Goal: Task Accomplishment & Management: Manage account settings

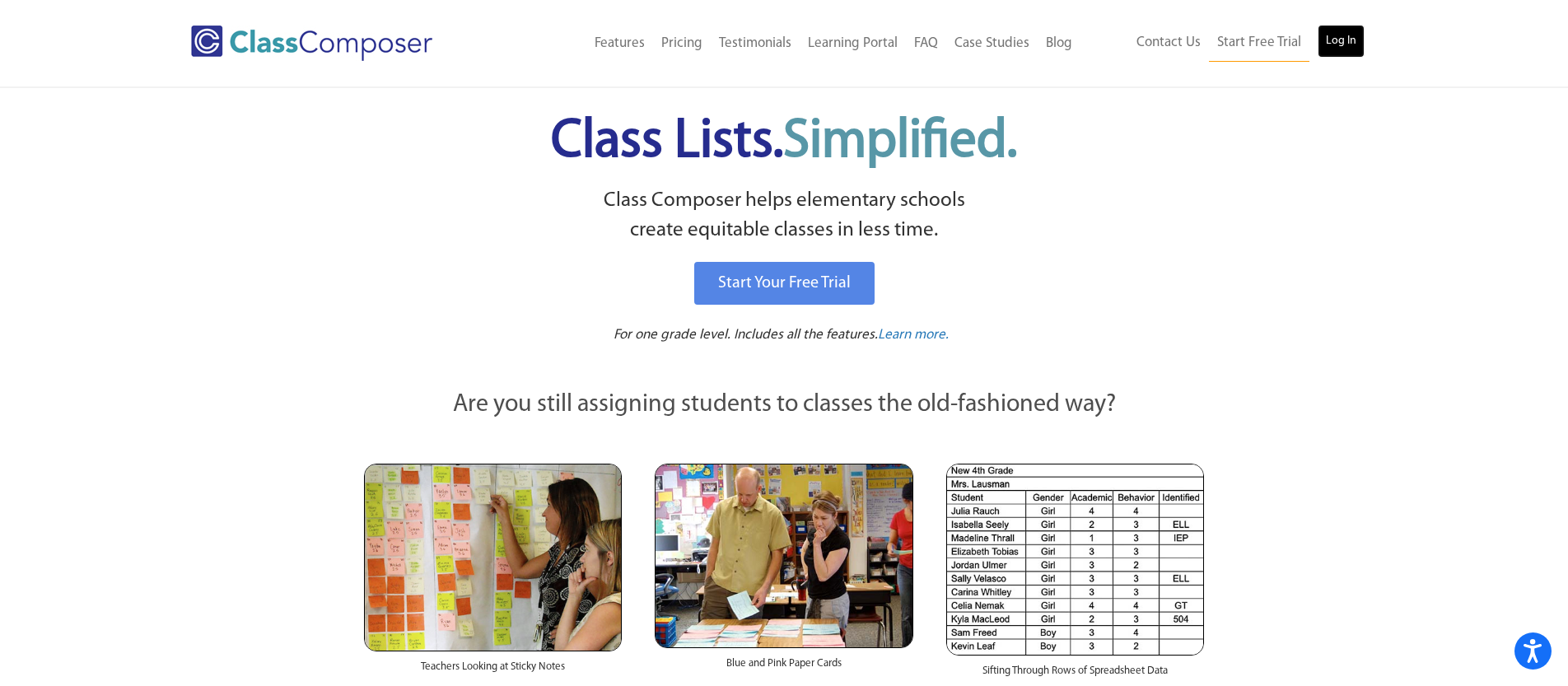
click at [1350, 42] on link "Log In" at bounding box center [1340, 41] width 47 height 33
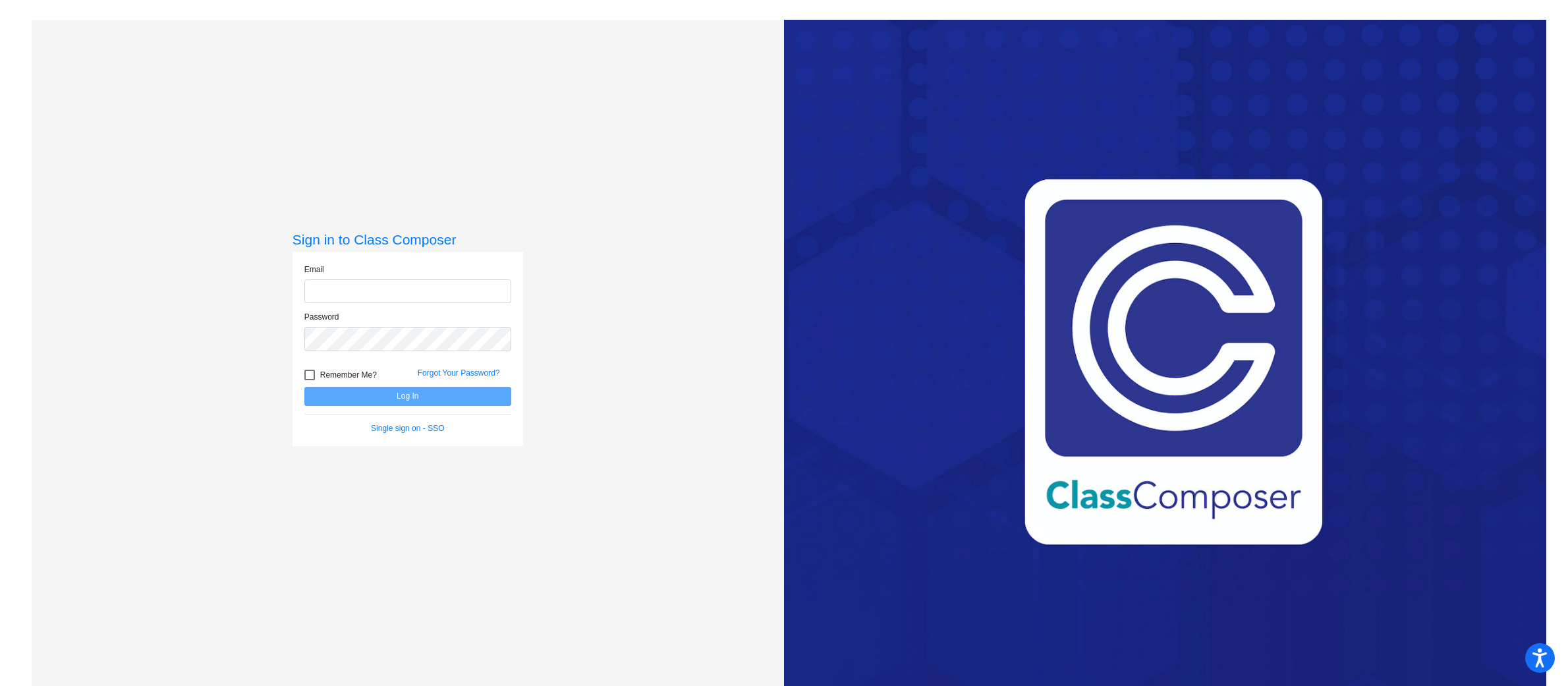
type input "wendie.hauschild@svusd.org"
click at [416, 401] on button "Log In" at bounding box center [407, 397] width 207 height 19
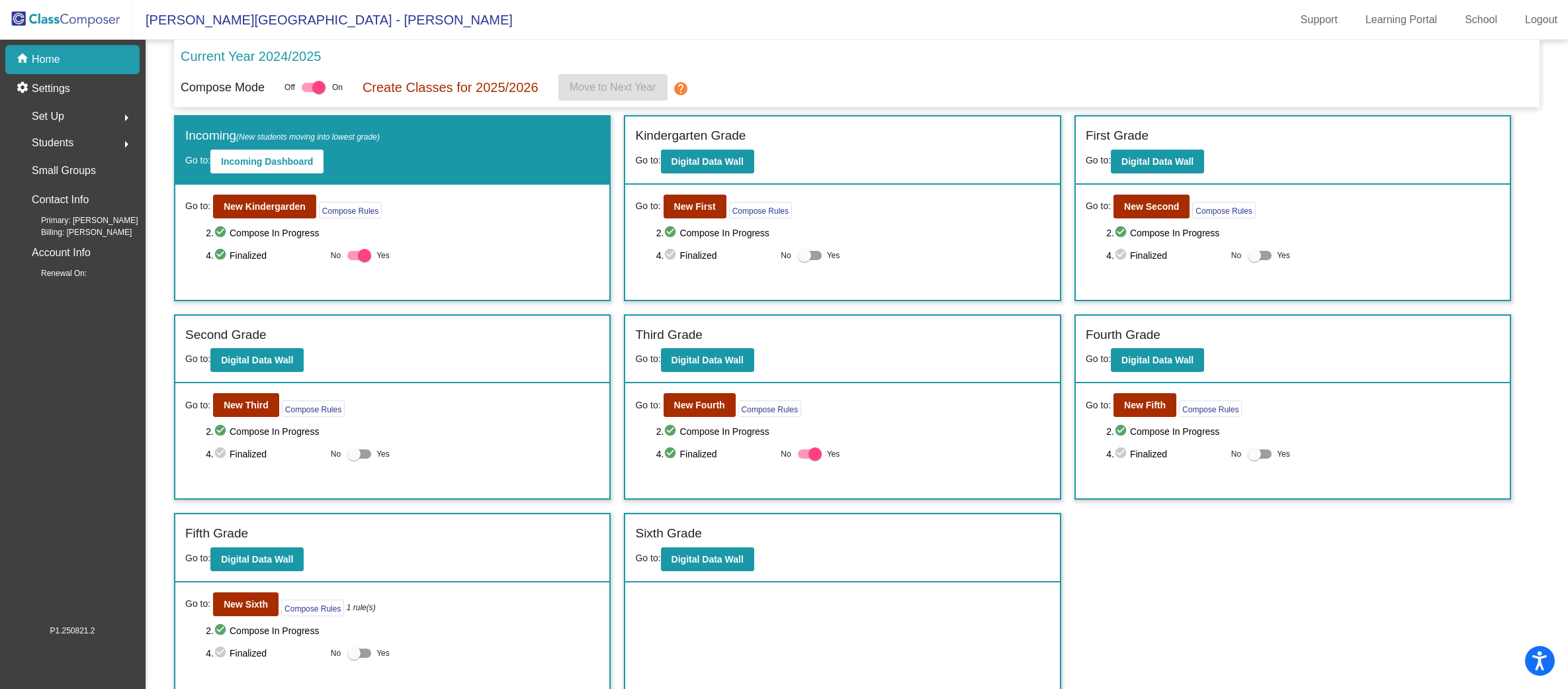
click at [802, 254] on div at bounding box center [804, 255] width 13 height 13
click at [804, 260] on input "Yes" at bounding box center [804, 260] width 1 height 1
checkbox input "true"
click at [1251, 256] on div at bounding box center [1254, 255] width 13 height 13
click at [1254, 260] on input "Yes" at bounding box center [1254, 260] width 1 height 1
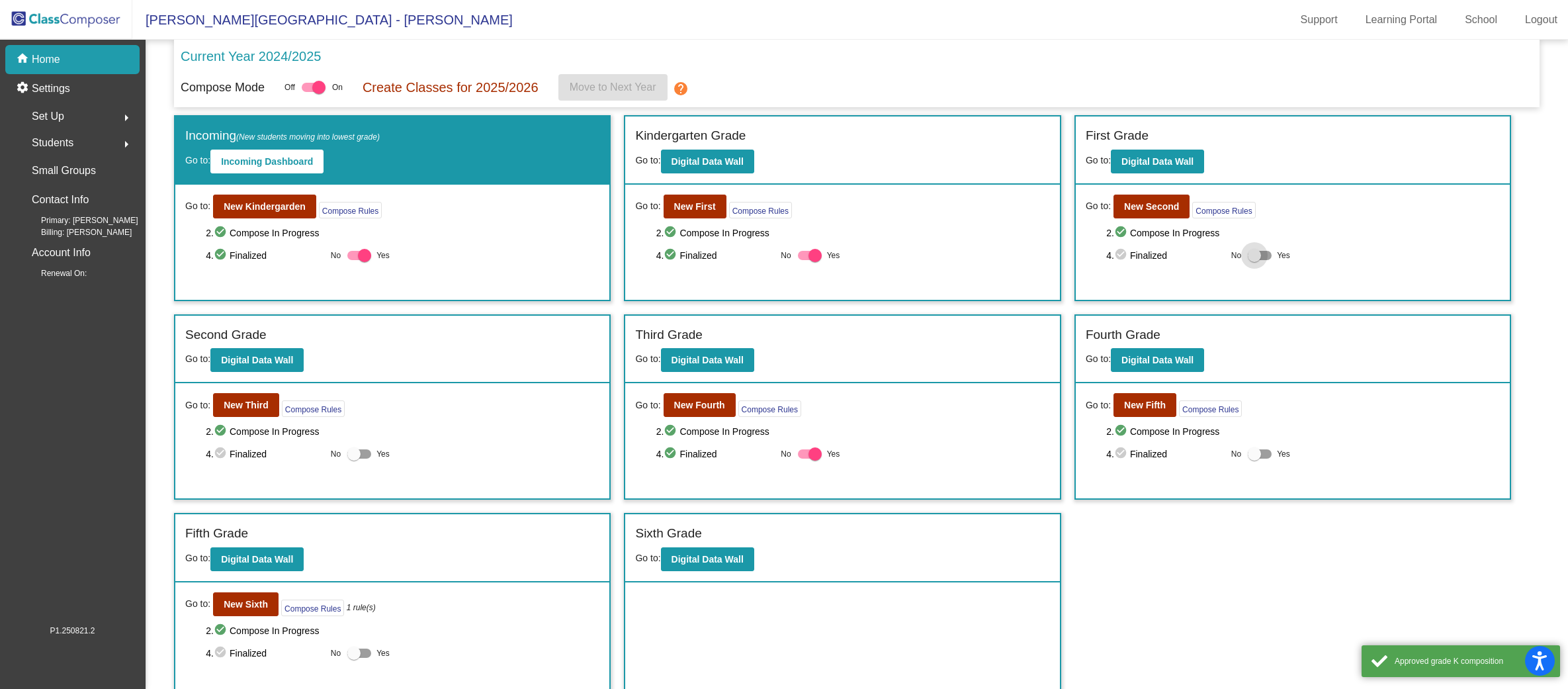
checkbox input "true"
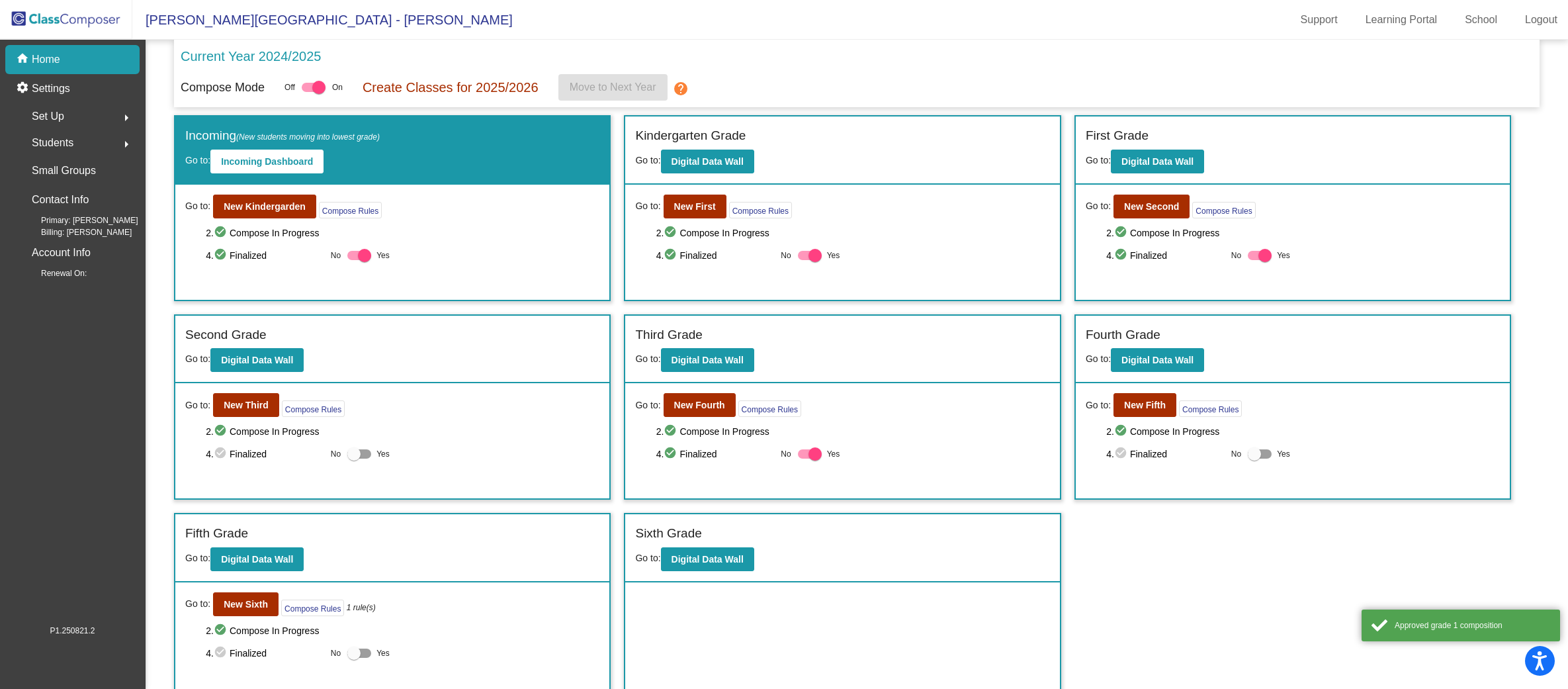
click at [1251, 456] on div at bounding box center [1254, 454] width 13 height 13
click at [1254, 458] on input "Yes" at bounding box center [1254, 458] width 1 height 1
checkbox input "true"
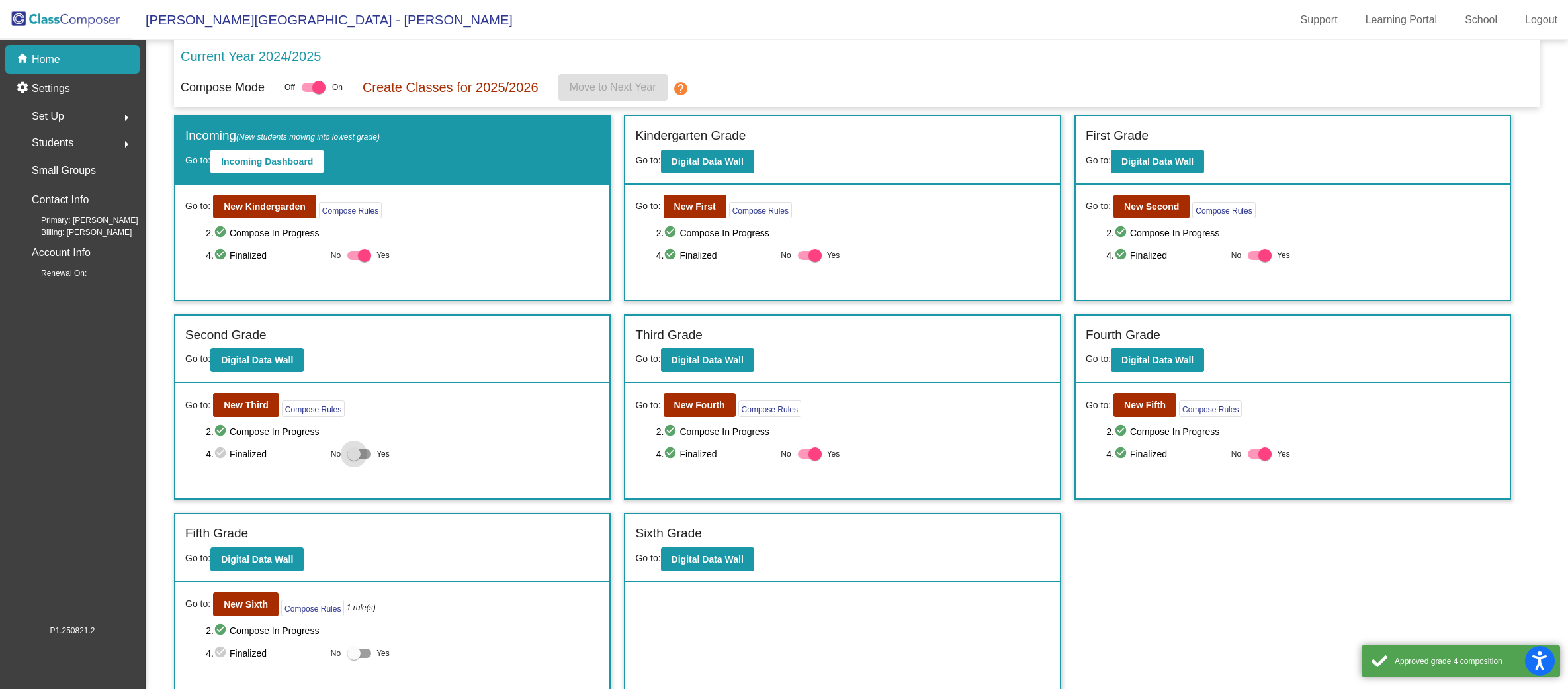
click at [357, 456] on div at bounding box center [353, 454] width 13 height 13
click at [354, 458] on input "Yes" at bounding box center [353, 458] width 1 height 1
checkbox input "true"
click at [357, 655] on div at bounding box center [353, 653] width 13 height 13
click at [354, 658] on input "Yes" at bounding box center [353, 658] width 1 height 1
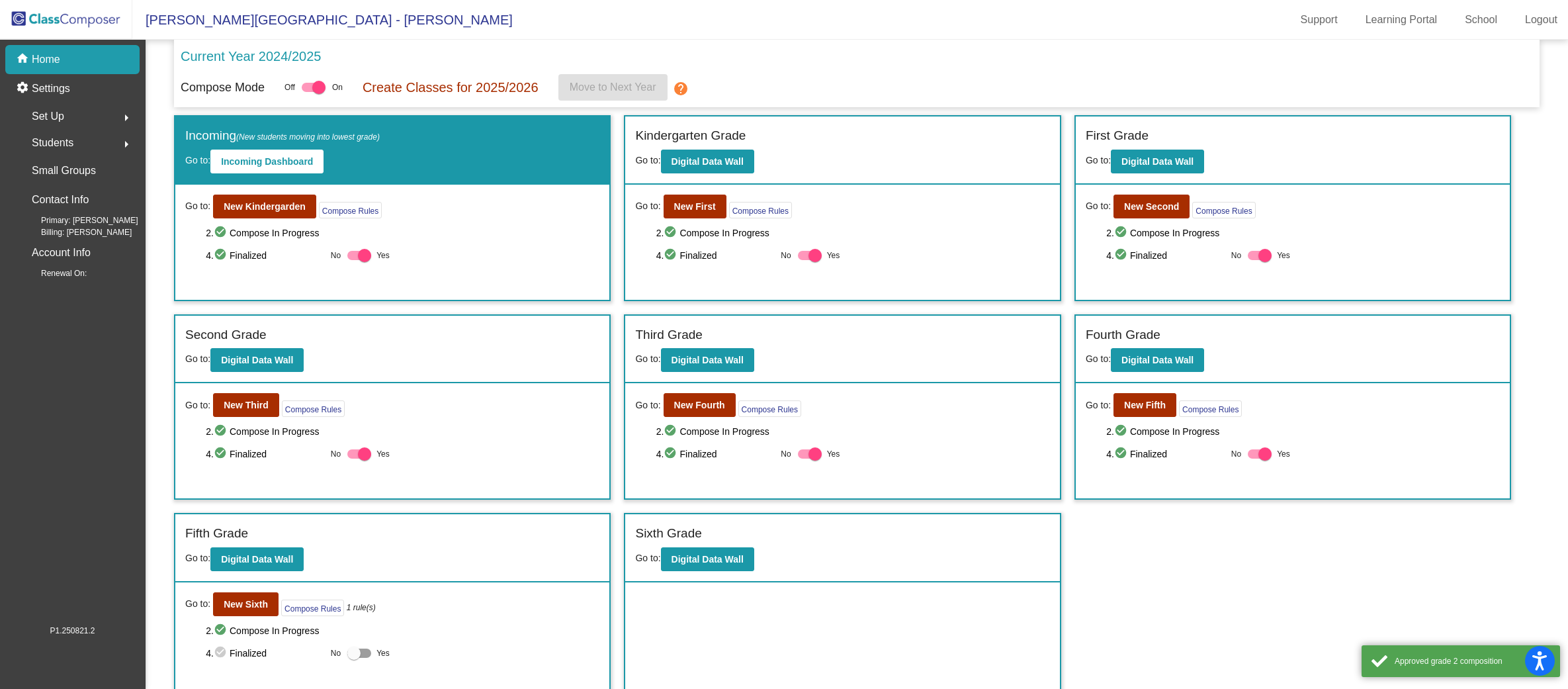
checkbox input "true"
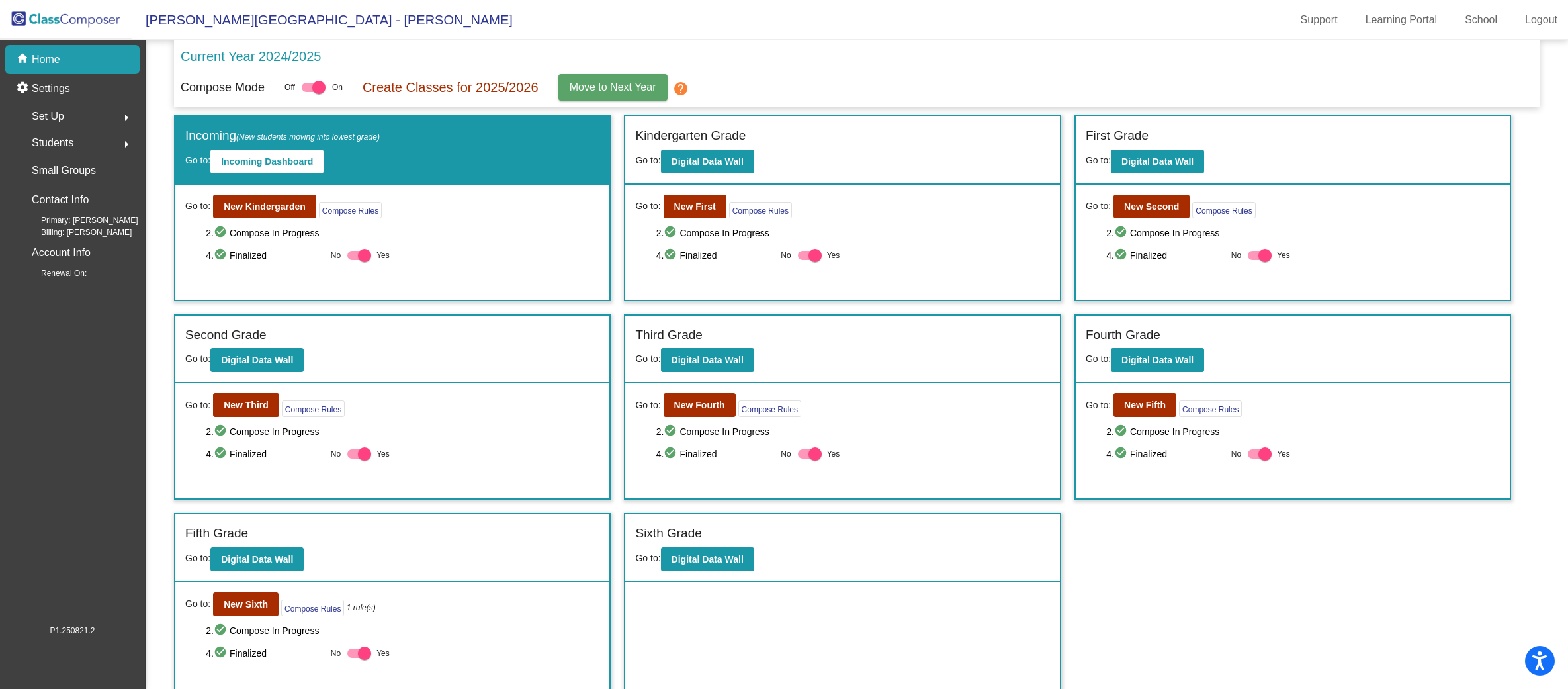
click at [614, 88] on span "Move to Next Year" at bounding box center [612, 87] width 87 height 11
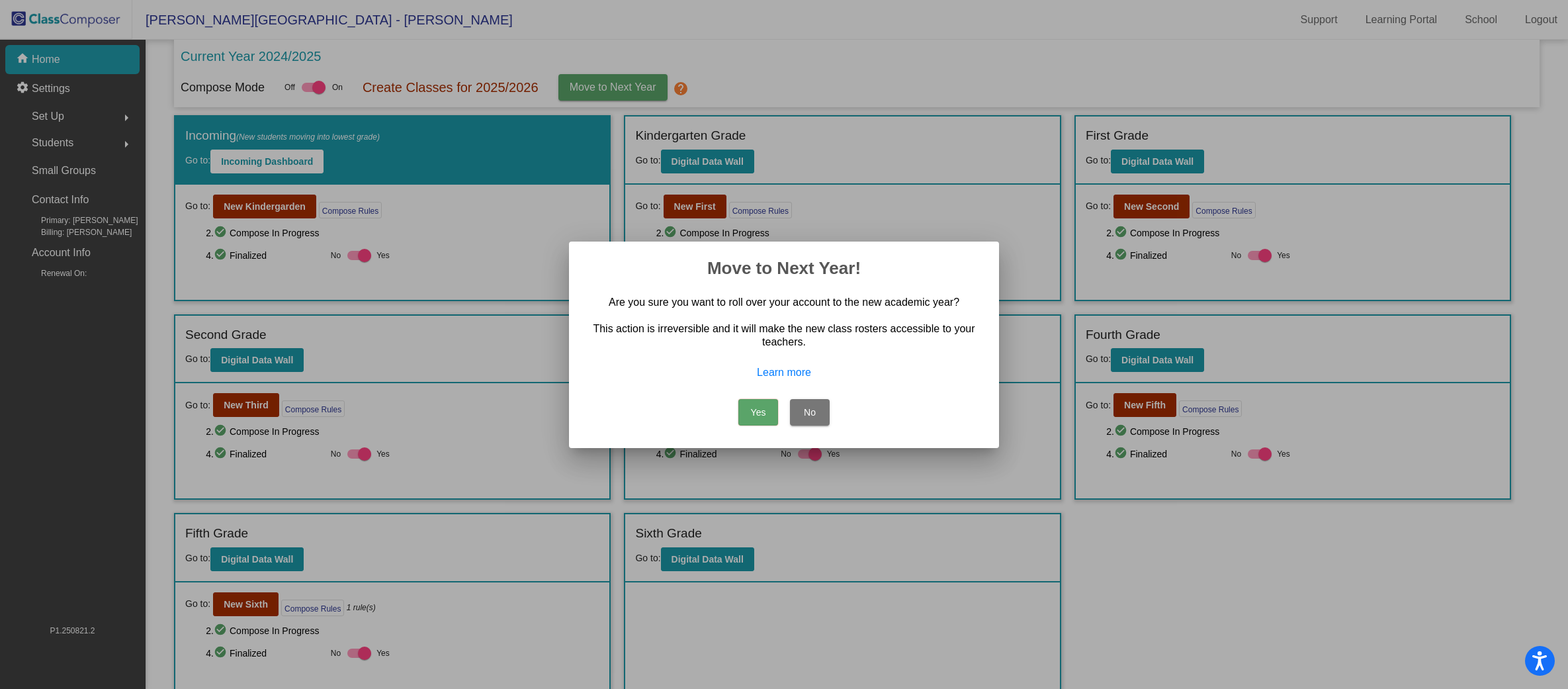
click at [757, 415] on button "Yes" at bounding box center [758, 412] width 40 height 27
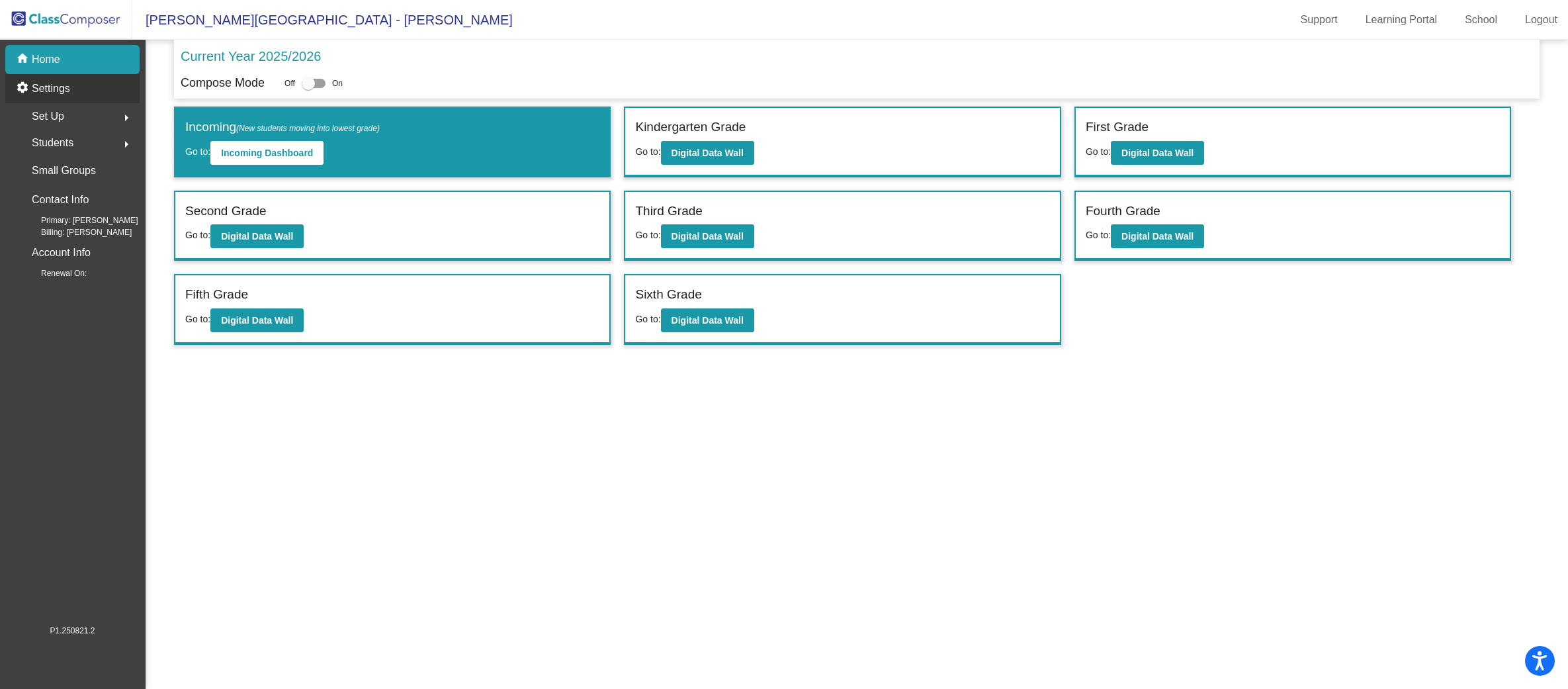
click at [47, 91] on p "Settings" at bounding box center [51, 88] width 38 height 16
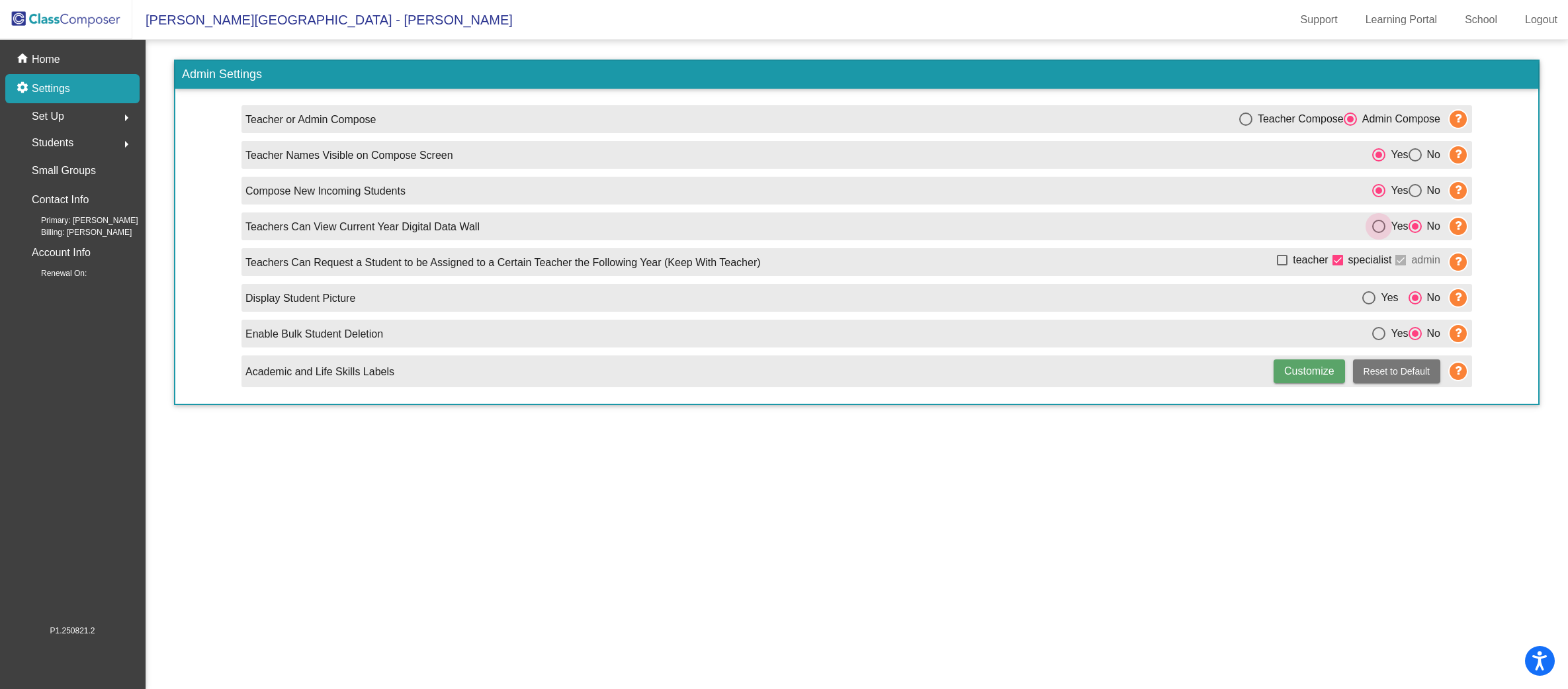
click at [1373, 227] on div "Select an option" at bounding box center [1378, 226] width 13 height 13
click at [1378, 233] on input "Yes" at bounding box center [1378, 233] width 1 height 1
radio input "true"
click at [56, 117] on span "Set Up" at bounding box center [48, 116] width 33 height 18
click at [50, 59] on p "Home" at bounding box center [46, 59] width 29 height 16
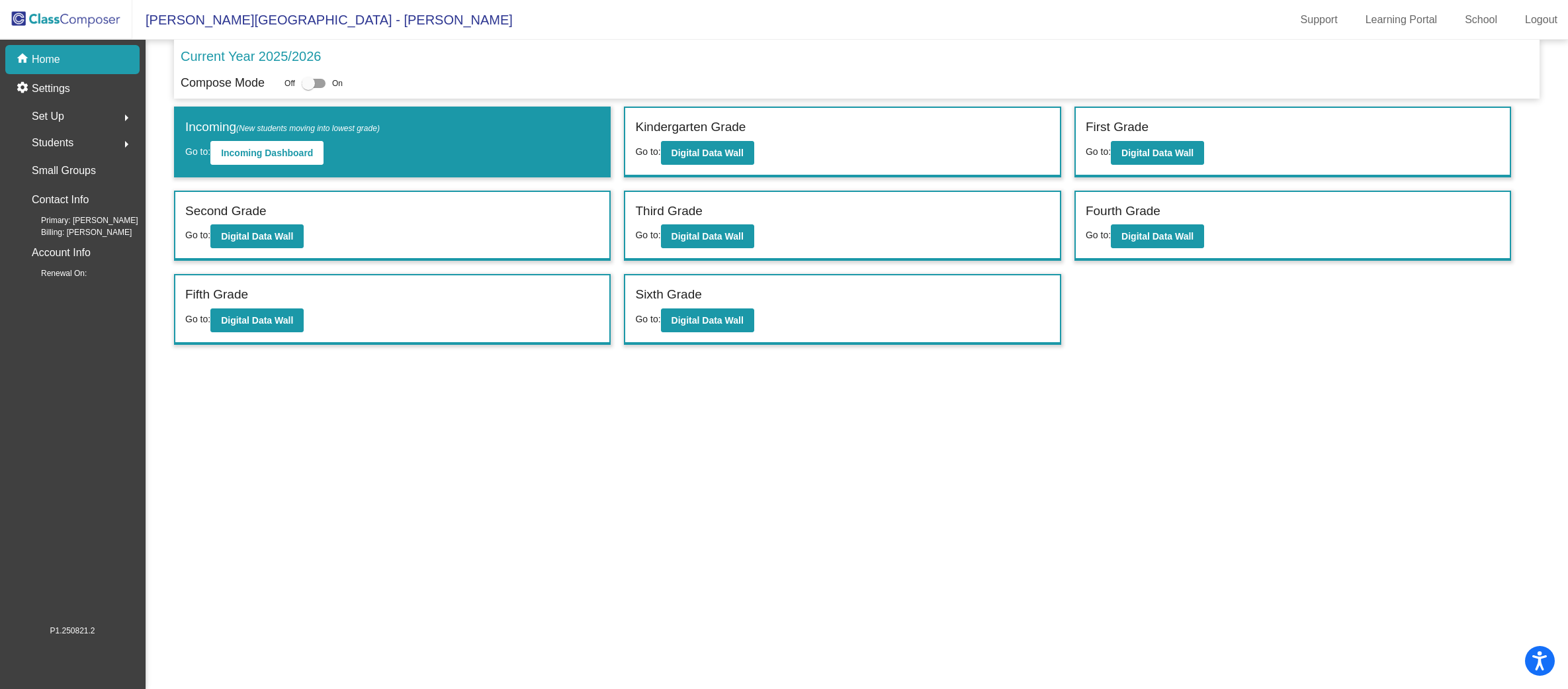
click at [53, 58] on p "Home" at bounding box center [46, 59] width 29 height 16
click at [55, 87] on p "Settings" at bounding box center [51, 88] width 38 height 16
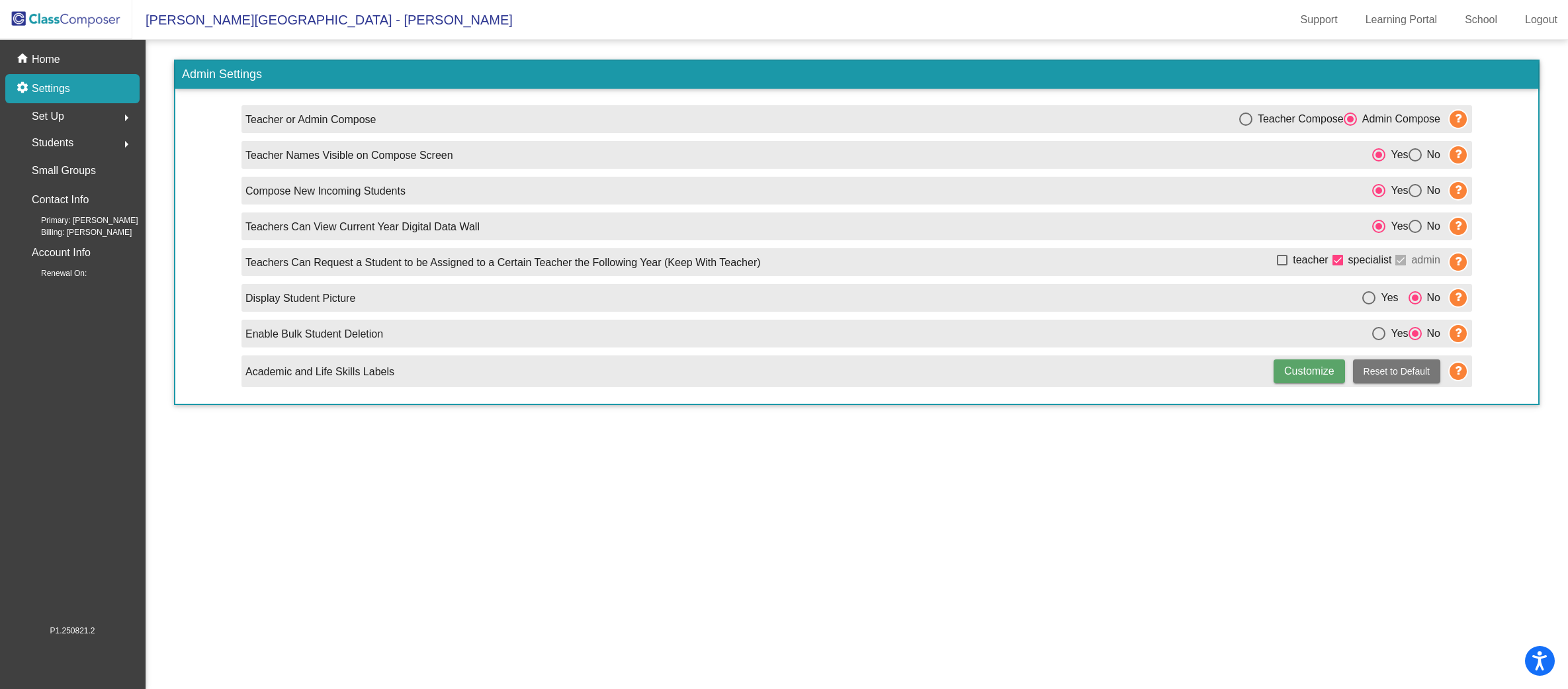
click at [55, 115] on span "Set Up" at bounding box center [48, 116] width 33 height 18
click at [321, 529] on mat-sidenav-content "Admin Settings Teacher or Admin Compose Teacher Compose Admin Compose Teacher N…" at bounding box center [856, 364] width 1422 height 649
click at [65, 292] on span "Students" at bounding box center [52, 288] width 42 height 18
